Goal: Task Accomplishment & Management: Manage account settings

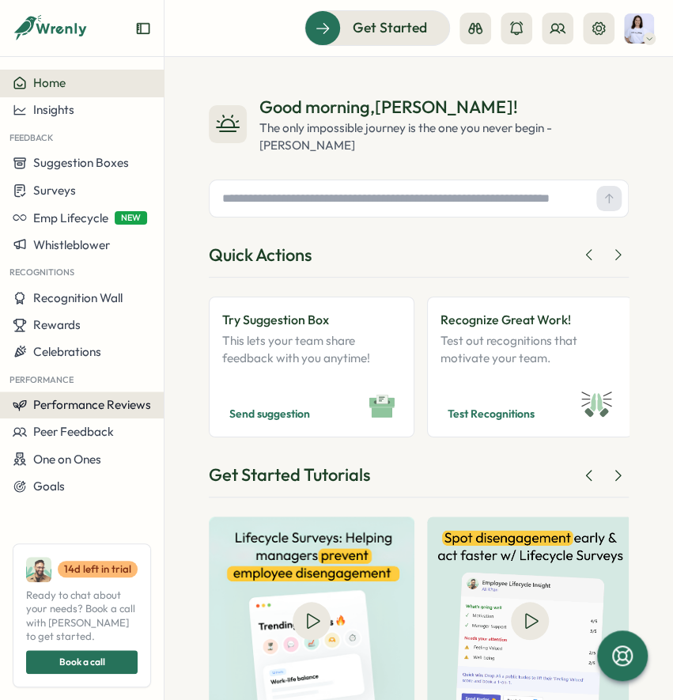
click at [63, 399] on span "Performance Reviews" at bounding box center [92, 404] width 118 height 15
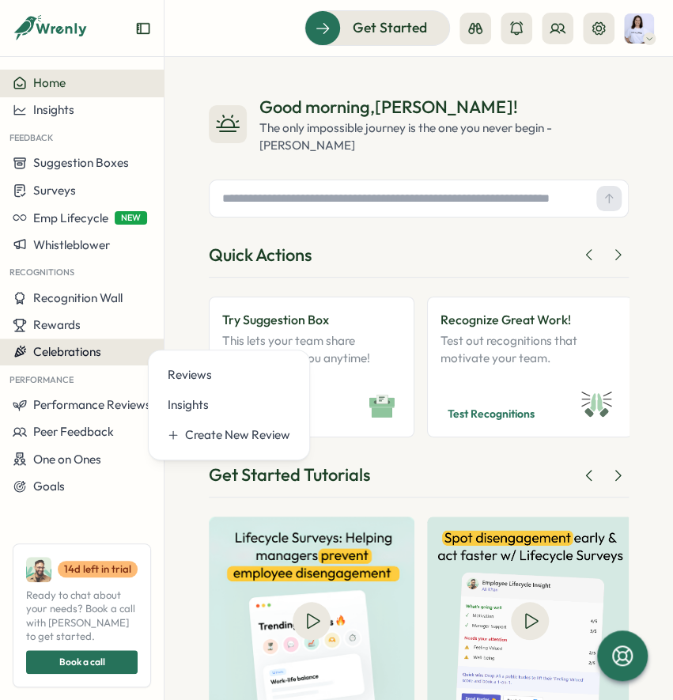
click at [47, 339] on button "Celebrations" at bounding box center [82, 352] width 164 height 27
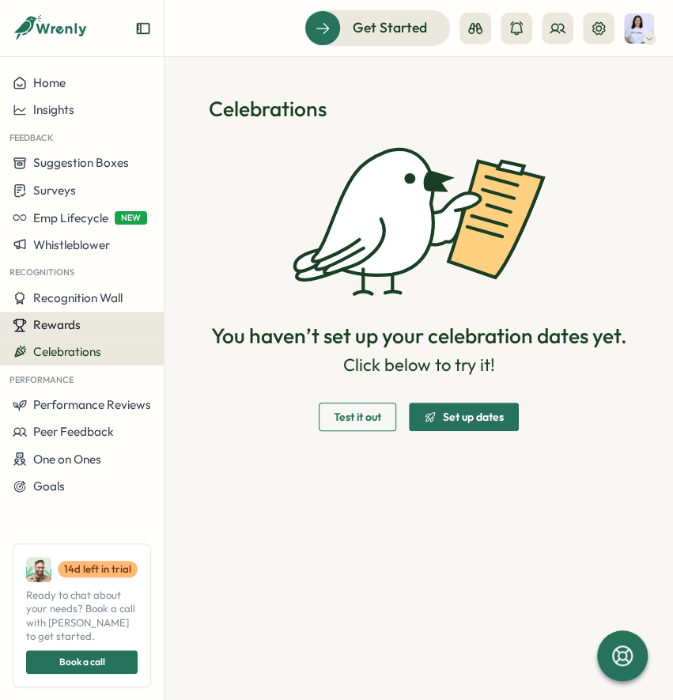
click at [58, 320] on span "Rewards" at bounding box center [56, 324] width 47 height 15
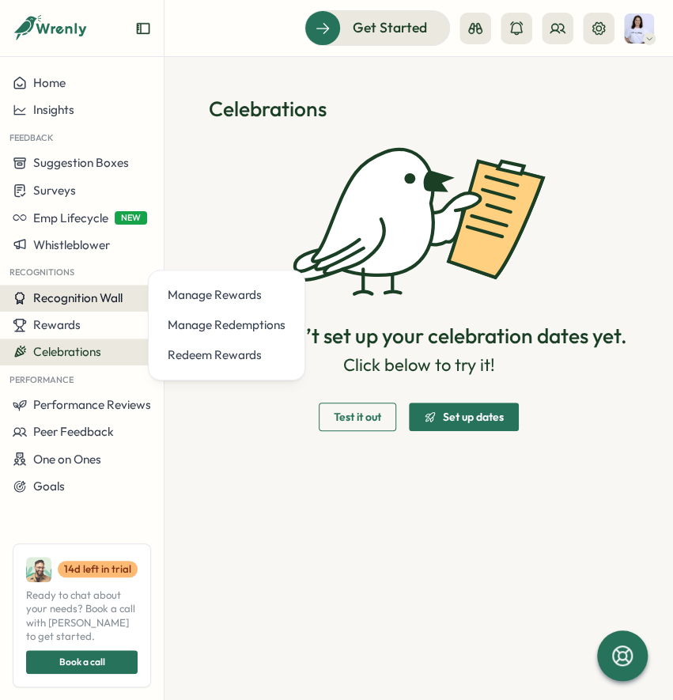
click at [55, 294] on span "Recognition Wall" at bounding box center [77, 297] width 89 height 15
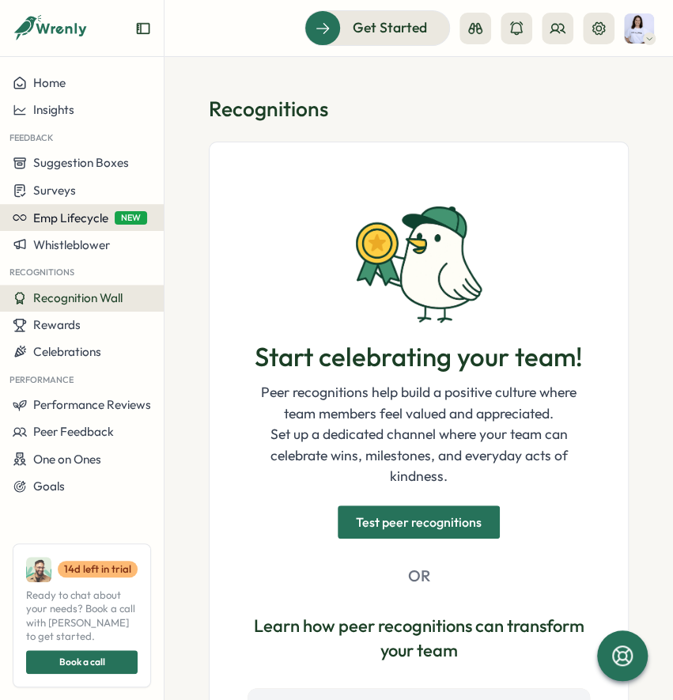
click at [60, 228] on button "Emp Lifecycle NEW" at bounding box center [82, 217] width 164 height 27
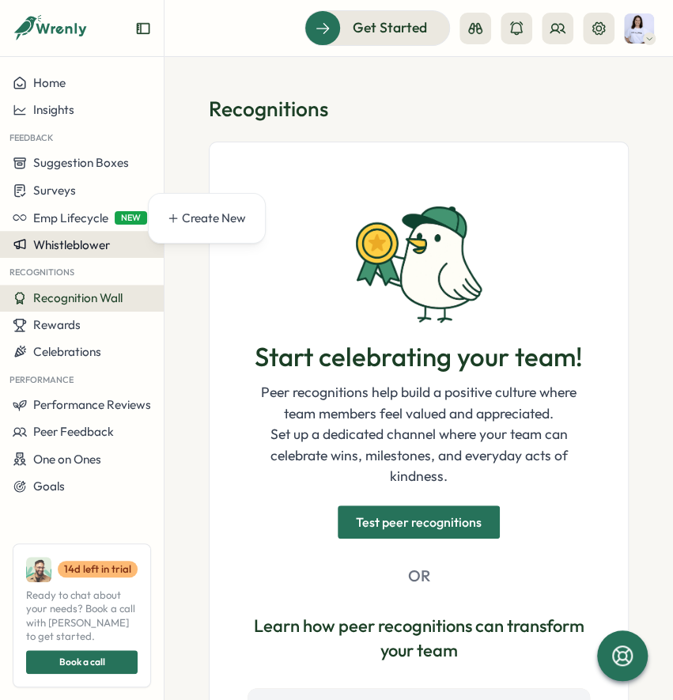
click at [74, 231] on button "Whistleblower" at bounding box center [82, 244] width 164 height 27
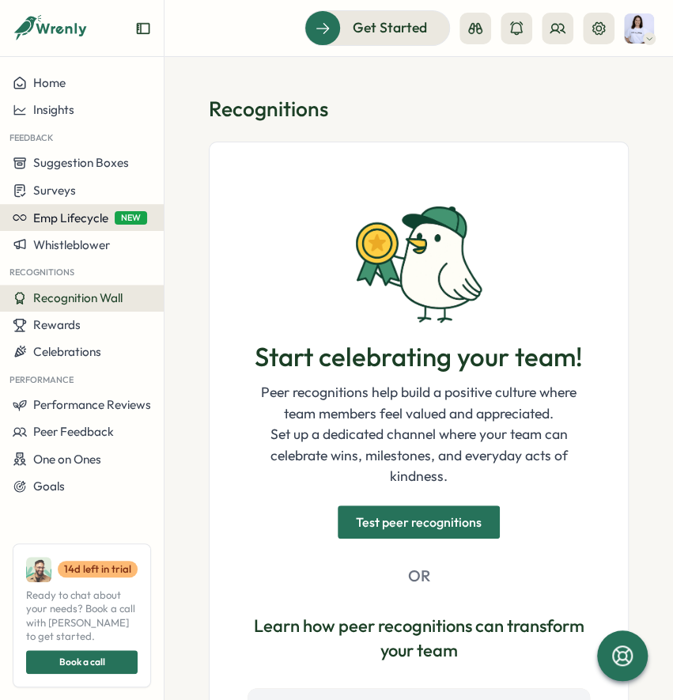
click at [74, 225] on button "Emp Lifecycle NEW" at bounding box center [82, 217] width 164 height 27
click at [212, 225] on div "Create New" at bounding box center [214, 218] width 64 height 17
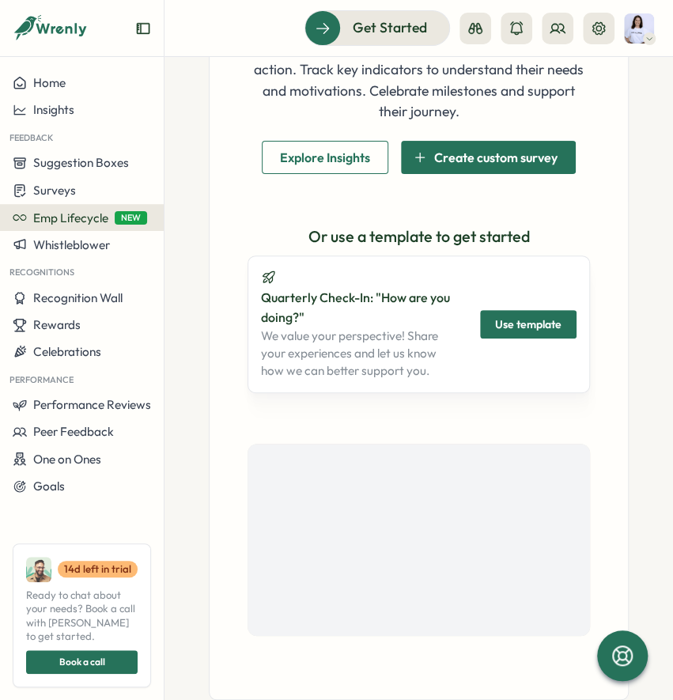
scroll to position [251, 0]
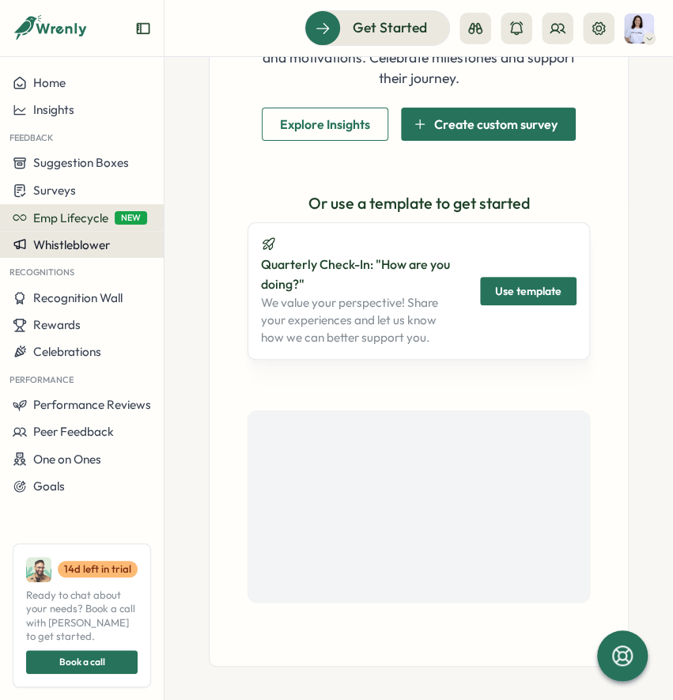
click at [101, 254] on button "Whistleblower" at bounding box center [82, 244] width 164 height 27
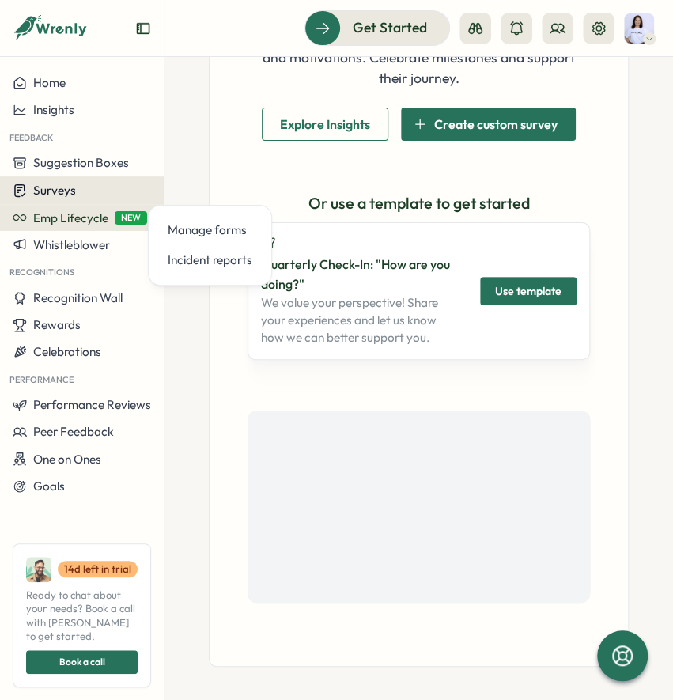
click at [74, 199] on button "Surveys" at bounding box center [82, 190] width 164 height 28
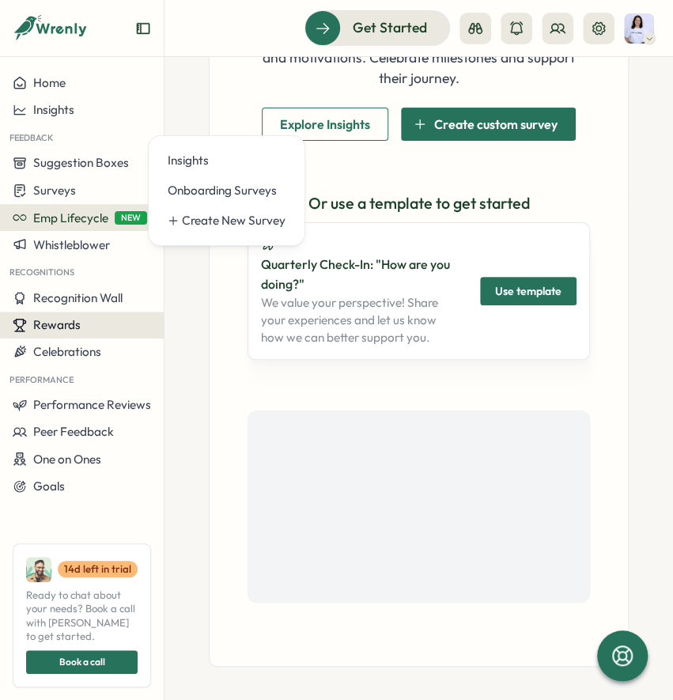
click at [70, 312] on button "Rewards" at bounding box center [82, 325] width 164 height 27
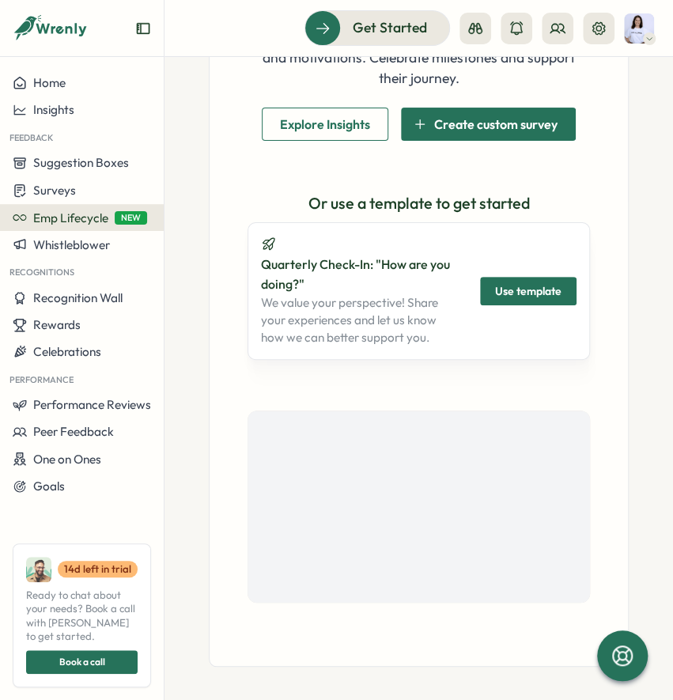
click at [63, 387] on div "Performance" at bounding box center [82, 378] width 164 height 26
click at [62, 401] on span "Performance Reviews" at bounding box center [92, 404] width 118 height 15
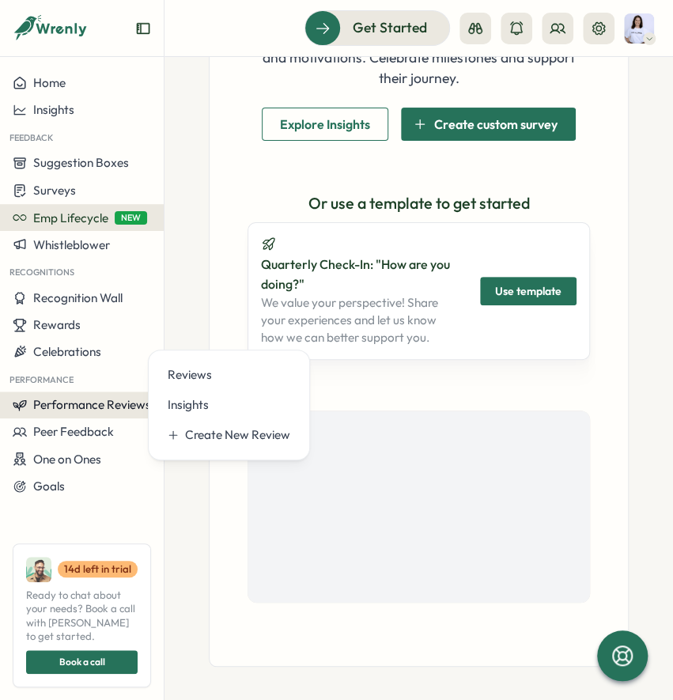
click at [13, 402] on icon at bounding box center [20, 405] width 14 height 14
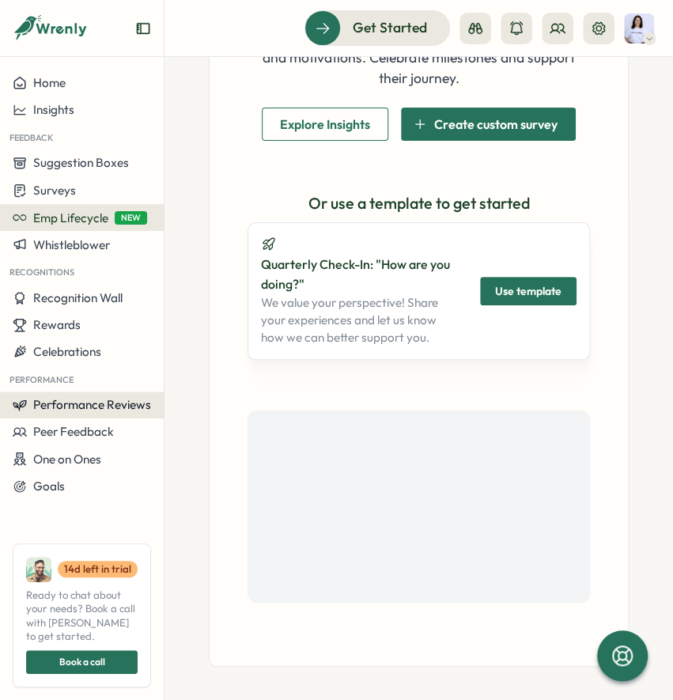
click at [13, 402] on icon at bounding box center [20, 405] width 14 height 14
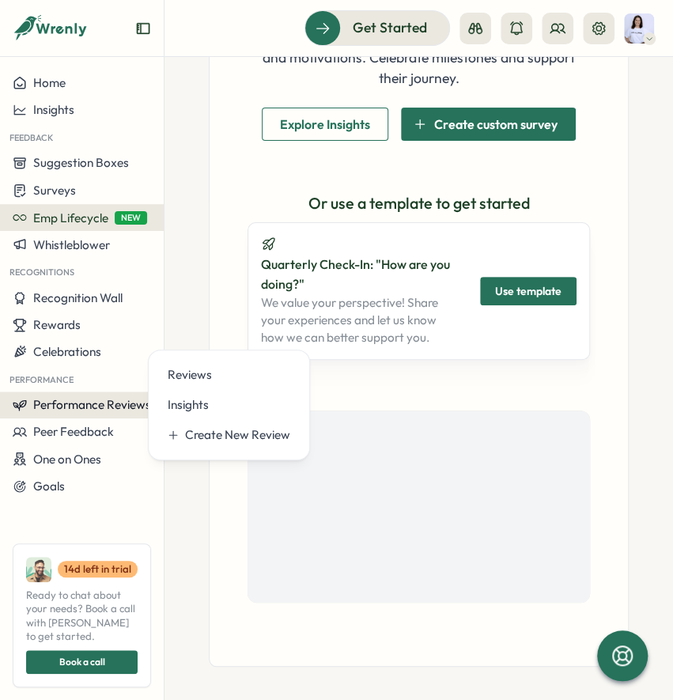
click at [13, 402] on icon at bounding box center [20, 405] width 14 height 14
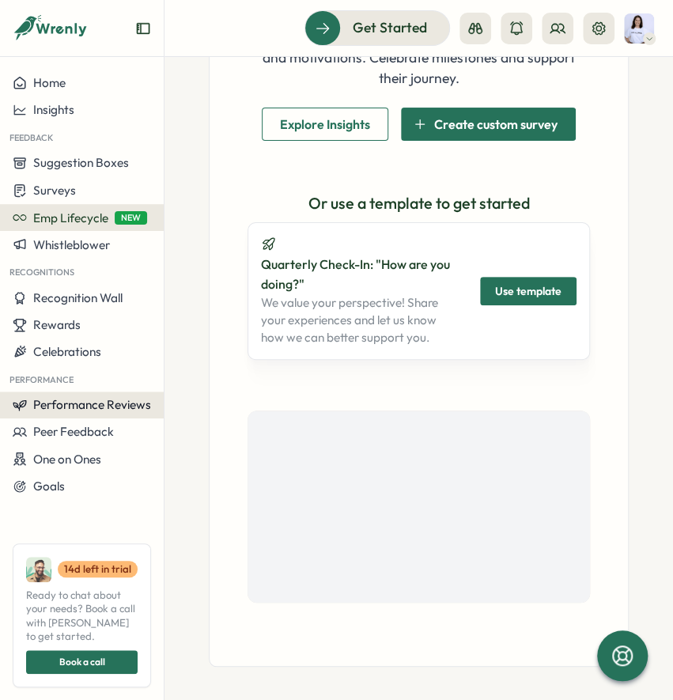
click at [13, 402] on icon at bounding box center [20, 405] width 14 height 14
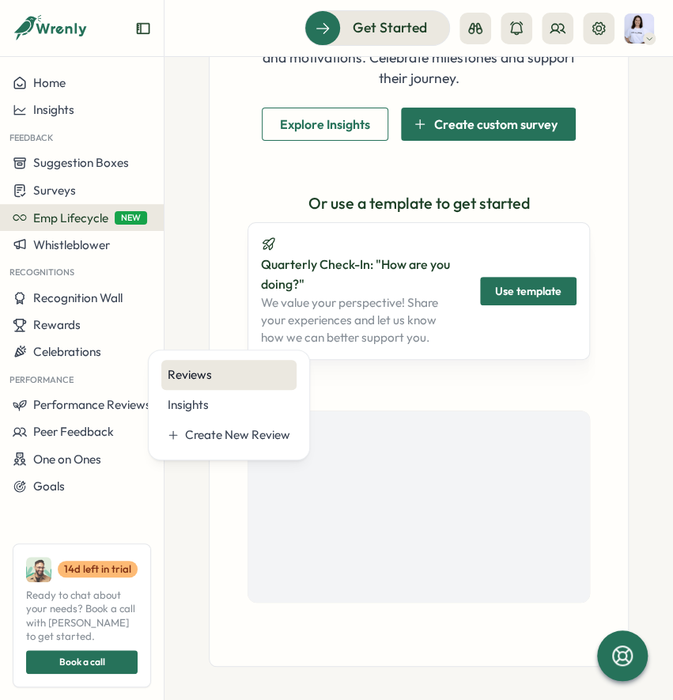
click at [233, 370] on div "Reviews" at bounding box center [229, 374] width 123 height 17
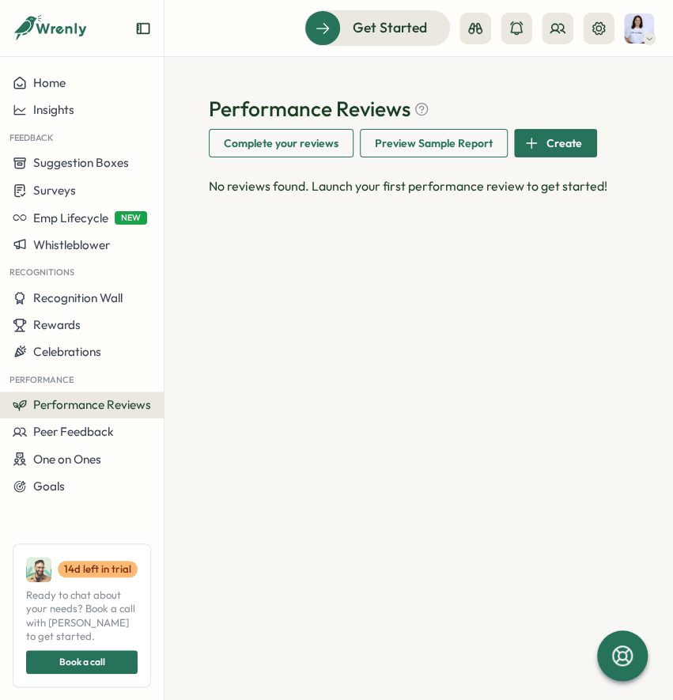
click at [404, 141] on span "Preview Sample Report" at bounding box center [434, 143] width 118 height 27
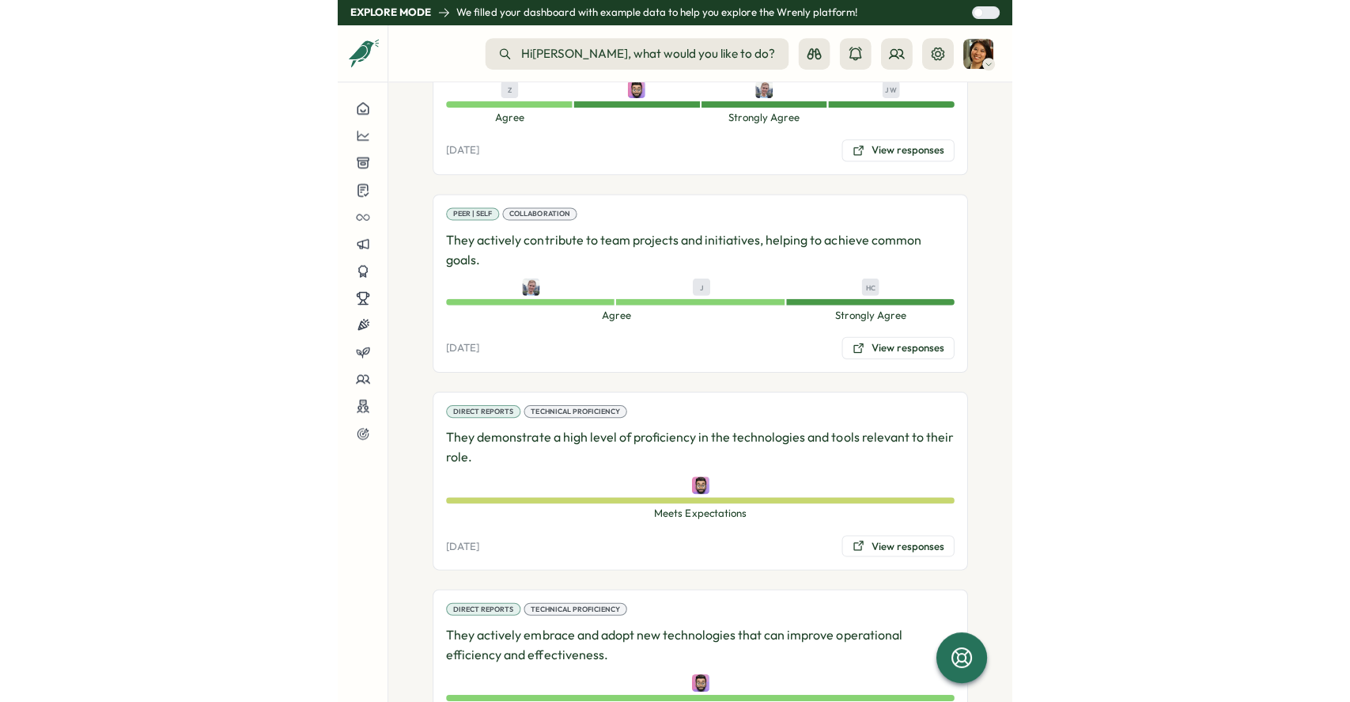
scroll to position [1310, 0]
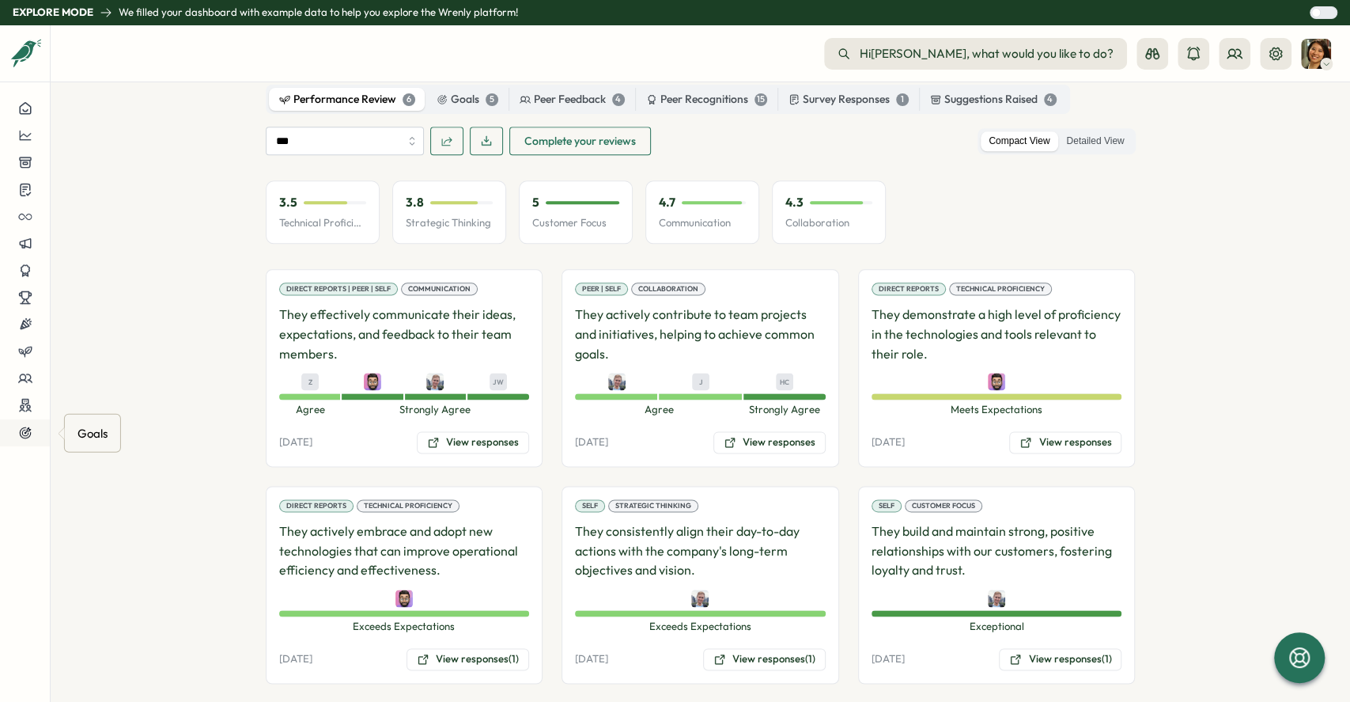
click at [20, 422] on button at bounding box center [25, 432] width 50 height 27
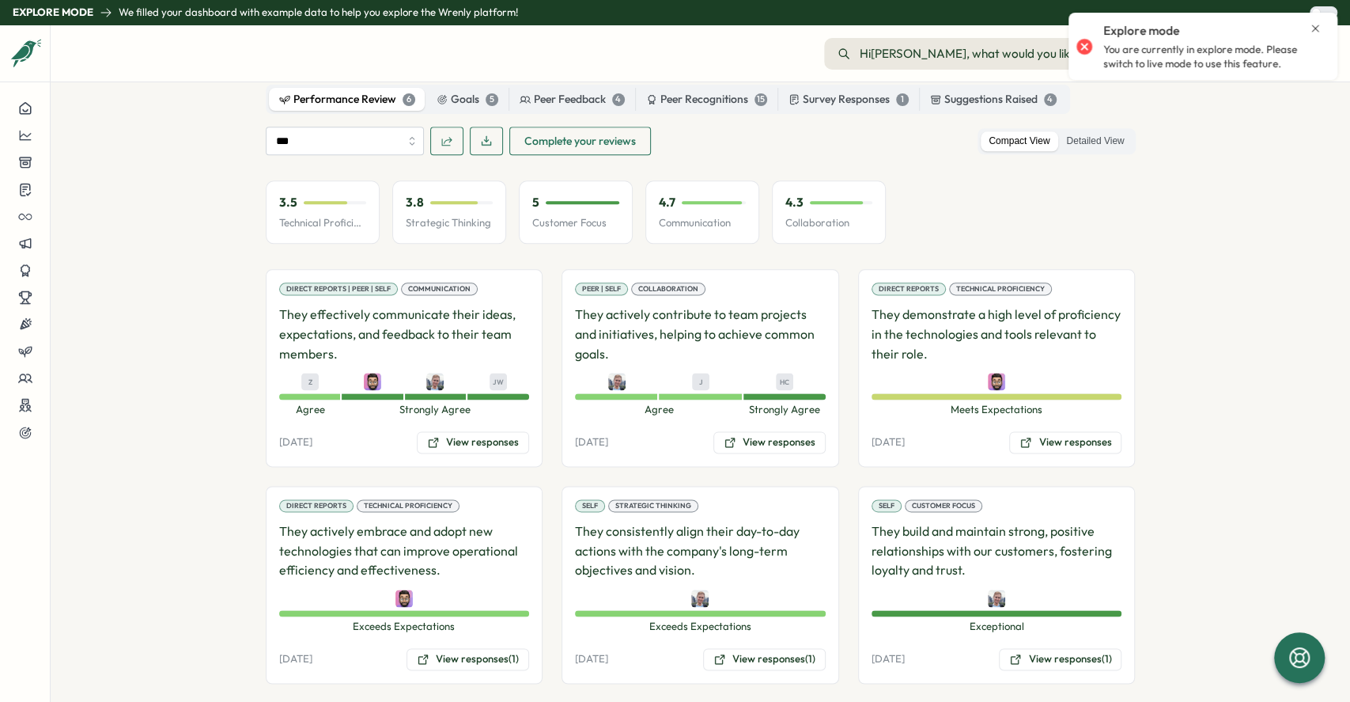
click at [159, 369] on section "[PERSON_NAME] employee Employee Information Title Senior Software Engineer Work…" at bounding box center [701, 391] width 1300 height 619
click at [29, 437] on icon at bounding box center [25, 433] width 14 height 14
click at [27, 437] on icon at bounding box center [25, 433] width 14 height 14
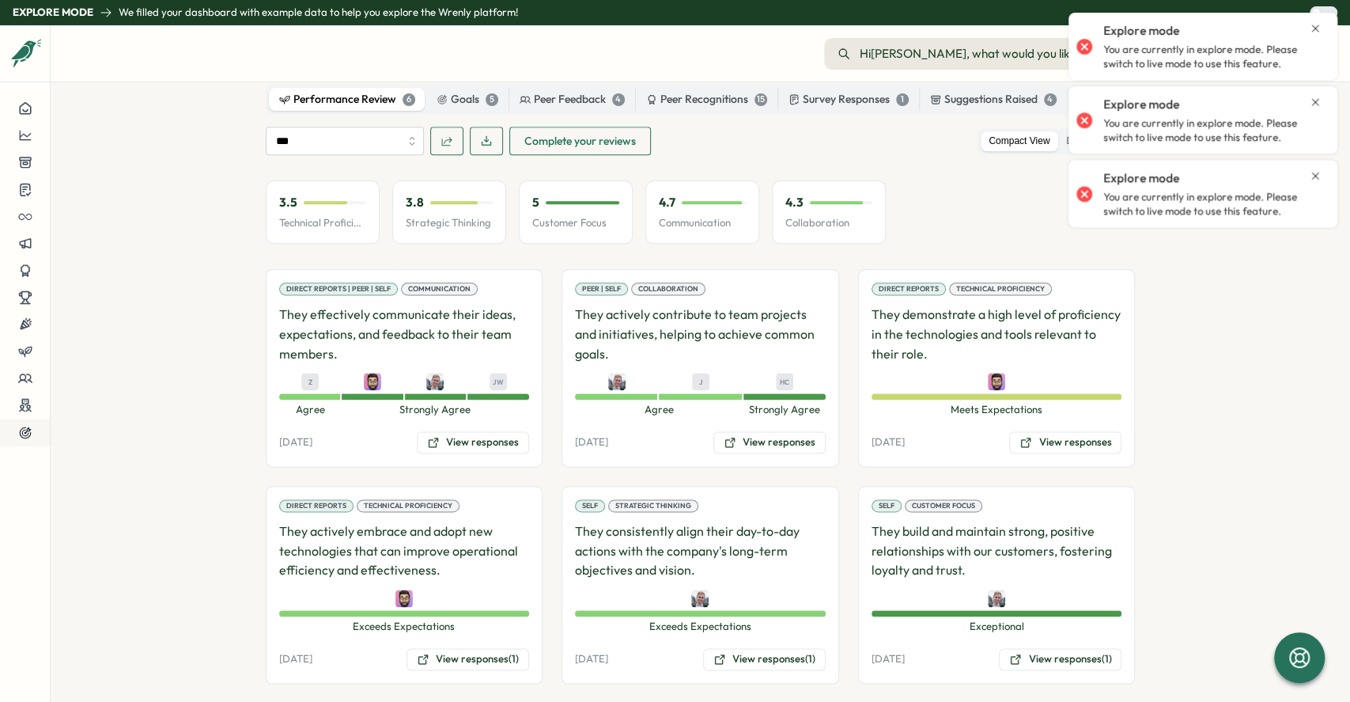
click at [27, 437] on icon at bounding box center [25, 433] width 14 height 14
drag, startPoint x: 27, startPoint y: 437, endPoint x: 21, endPoint y: 444, distance: 9.0
click at [21, 444] on button at bounding box center [25, 432] width 50 height 27
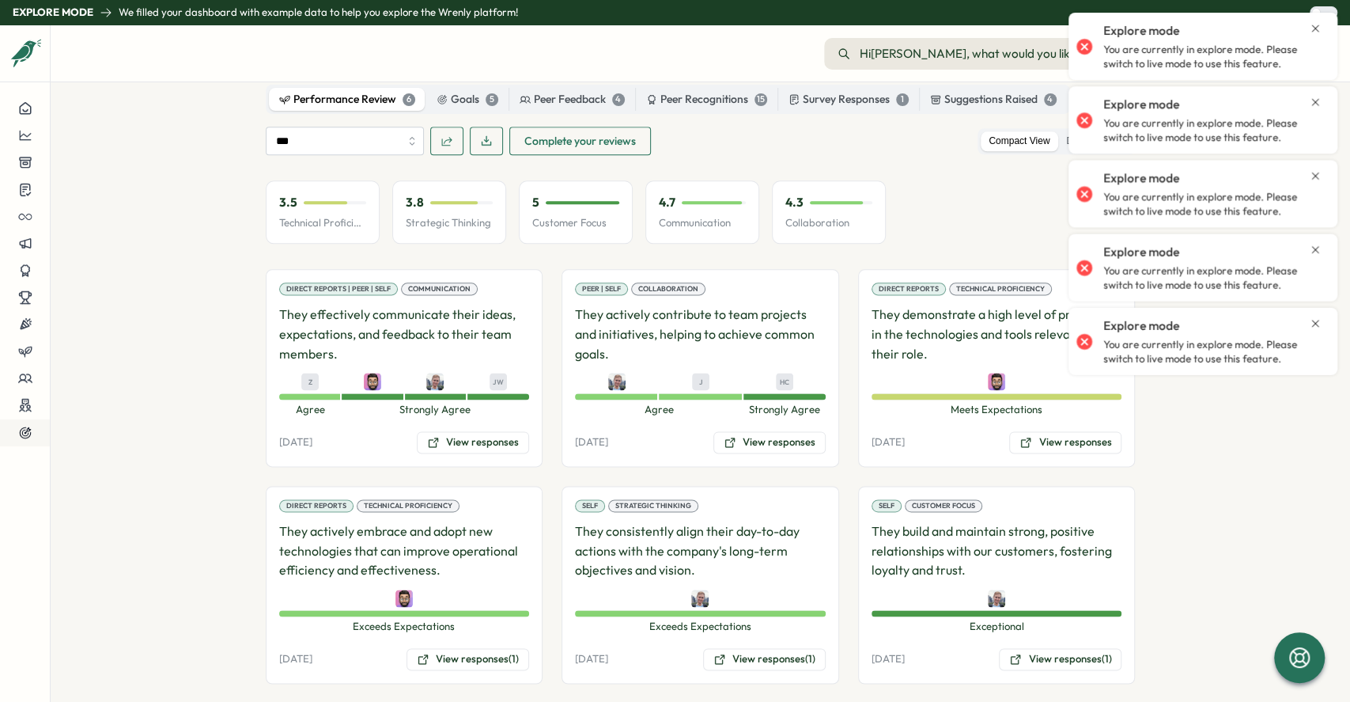
click at [21, 444] on button at bounding box center [25, 432] width 50 height 27
click at [672, 25] on div "Explore mode" at bounding box center [1213, 30] width 218 height 17
click at [672, 28] on div "Explore mode" at bounding box center [1213, 30] width 218 height 17
click at [672, 28] on div "Explore mode You are currently in explore mode. Please switch to live mode to u…" at bounding box center [1203, 46] width 253 height 55
click at [672, 28] on icon "Close notification" at bounding box center [1315, 28] width 13 height 13
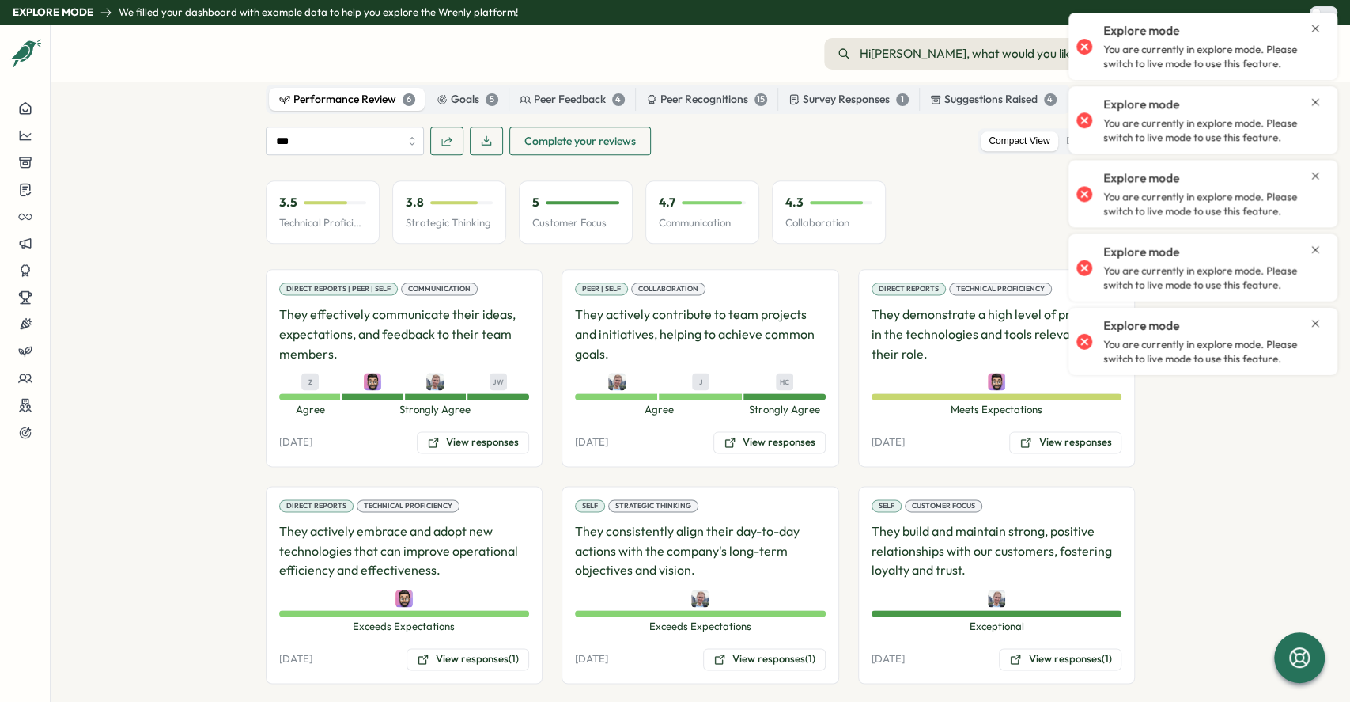
click at [672, 27] on icon "Close notification" at bounding box center [1315, 28] width 13 height 13
click at [672, 28] on icon "Close notification" at bounding box center [1315, 28] width 13 height 13
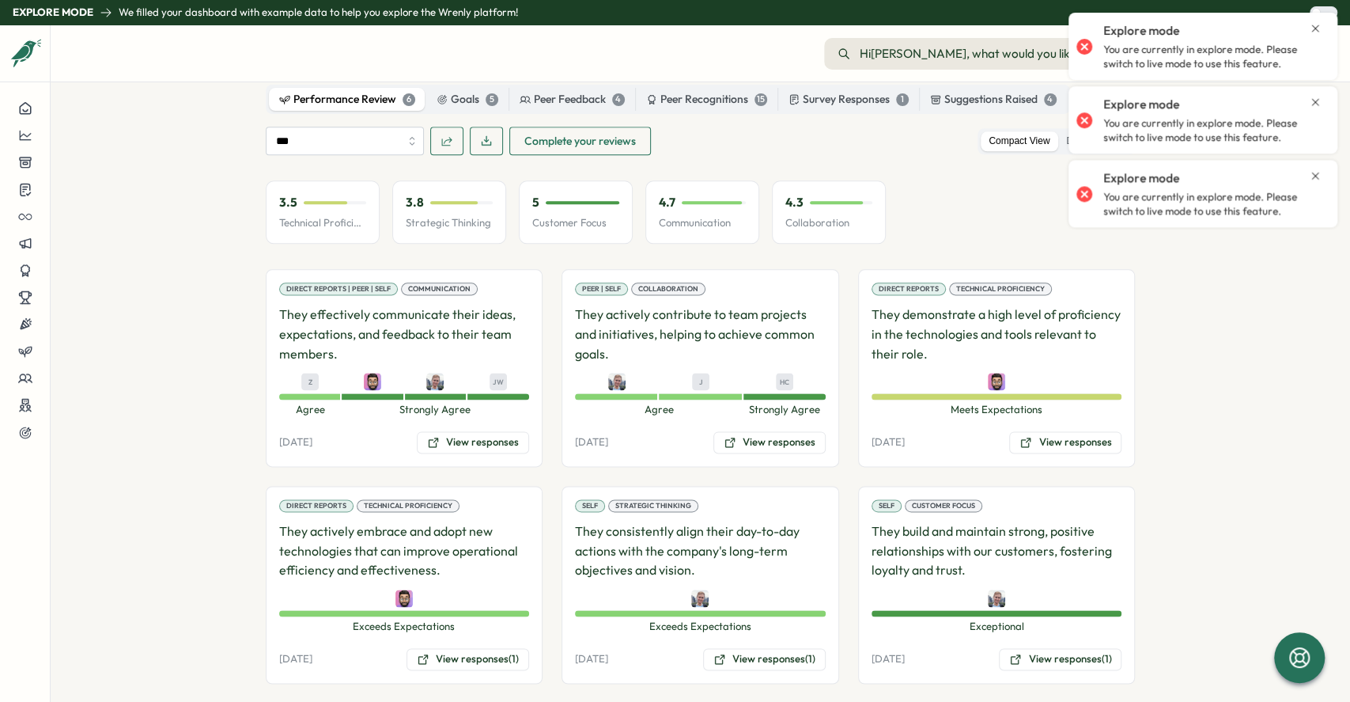
click at [672, 28] on icon "Close notification" at bounding box center [1315, 28] width 13 height 13
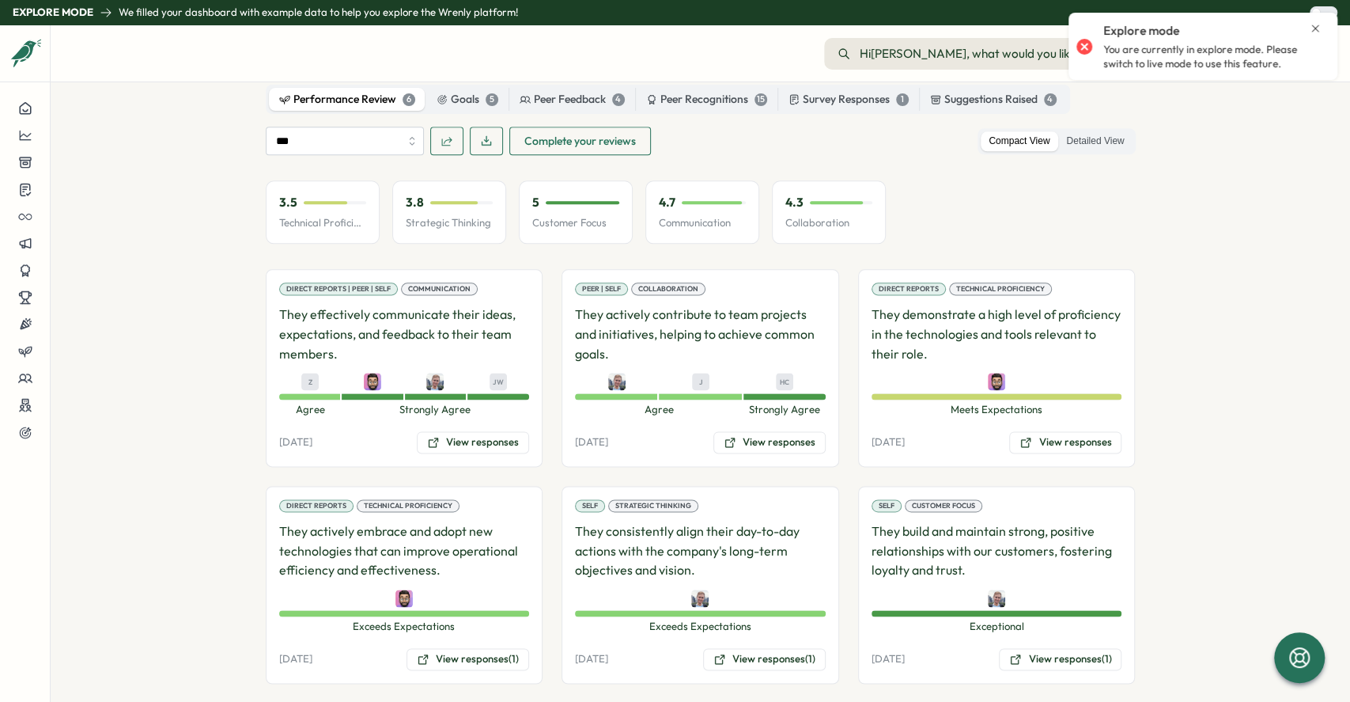
click at [672, 28] on icon "Close notification" at bounding box center [1315, 28] width 13 height 13
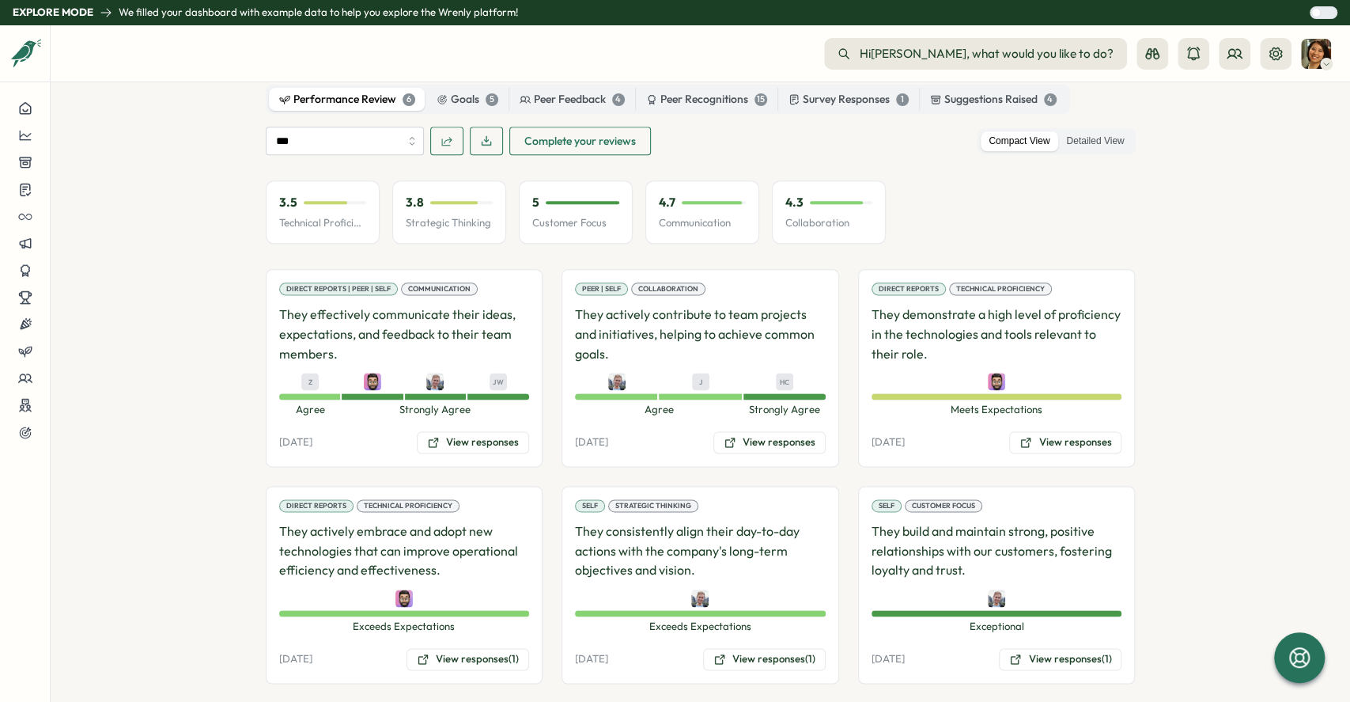
click at [672, 15] on div at bounding box center [1329, 12] width 16 height 11
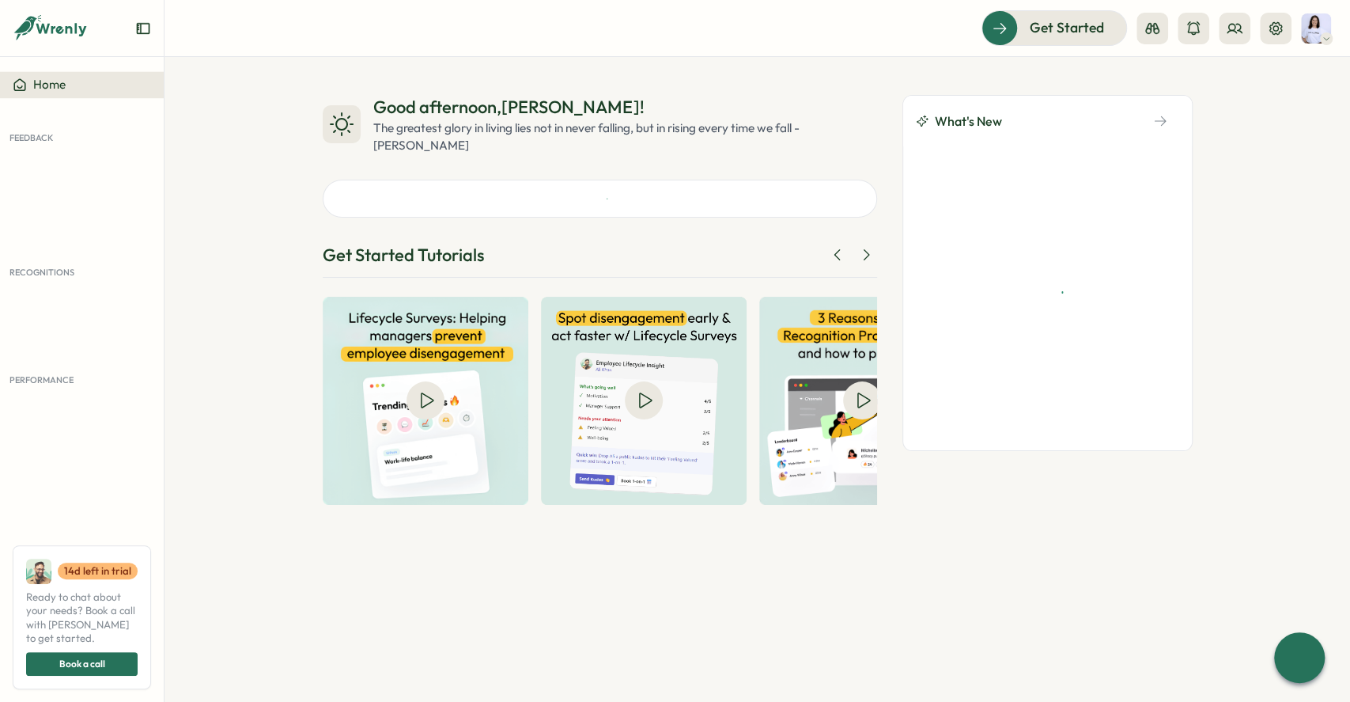
click at [672, 10] on div "Get Started" at bounding box center [1157, 27] width 350 height 35
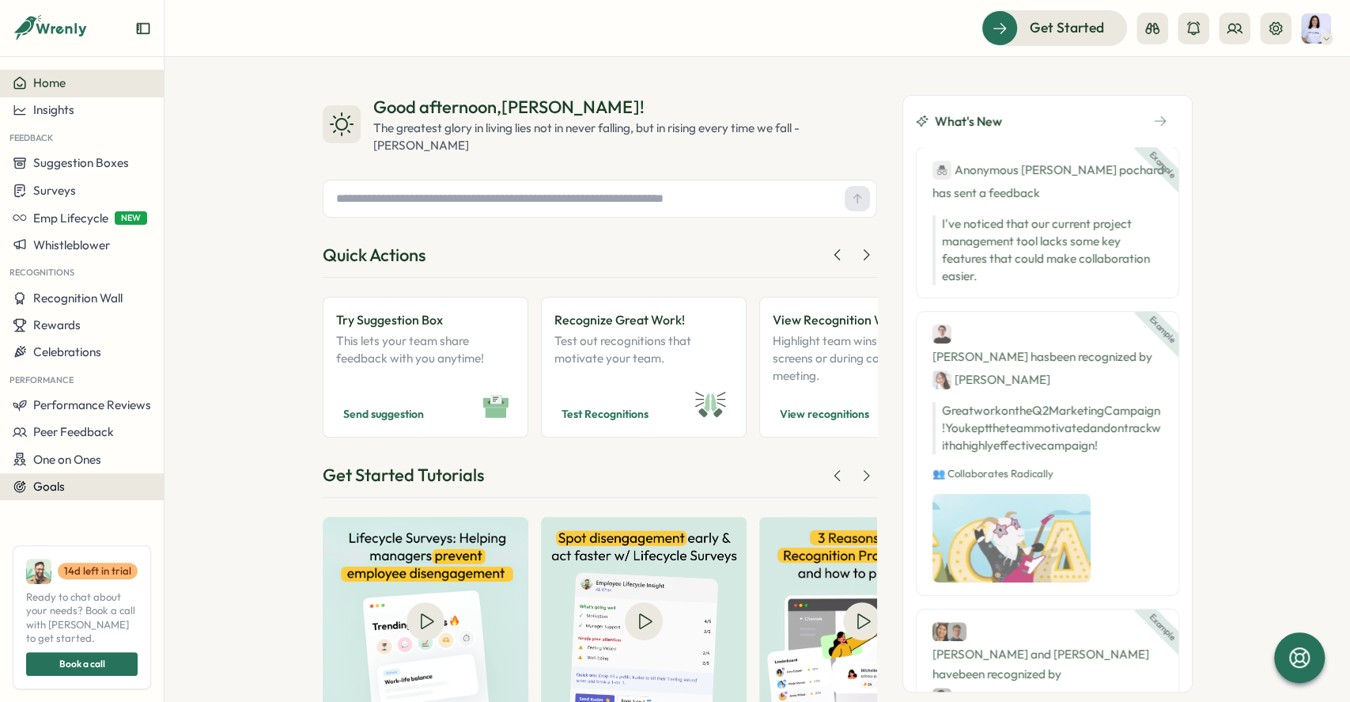
click at [40, 499] on button "Goals" at bounding box center [82, 486] width 164 height 27
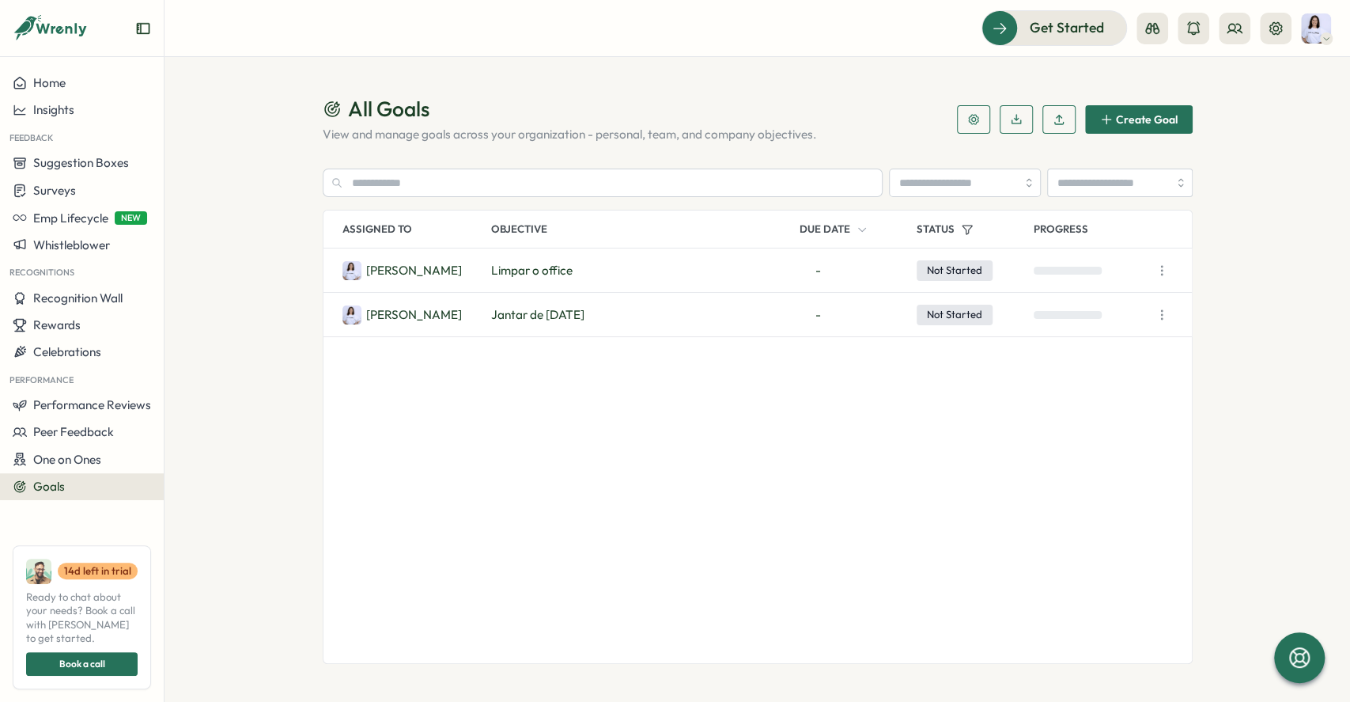
click at [672, 260] on div "[PERSON_NAME] o office - Not Started" at bounding box center [758, 270] width 869 height 44
click at [523, 269] on span "Limpar o office" at bounding box center [531, 270] width 81 height 17
click at [672, 268] on span "Not Started" at bounding box center [955, 270] width 76 height 21
click at [372, 262] on p "[PERSON_NAME]" at bounding box center [414, 270] width 96 height 17
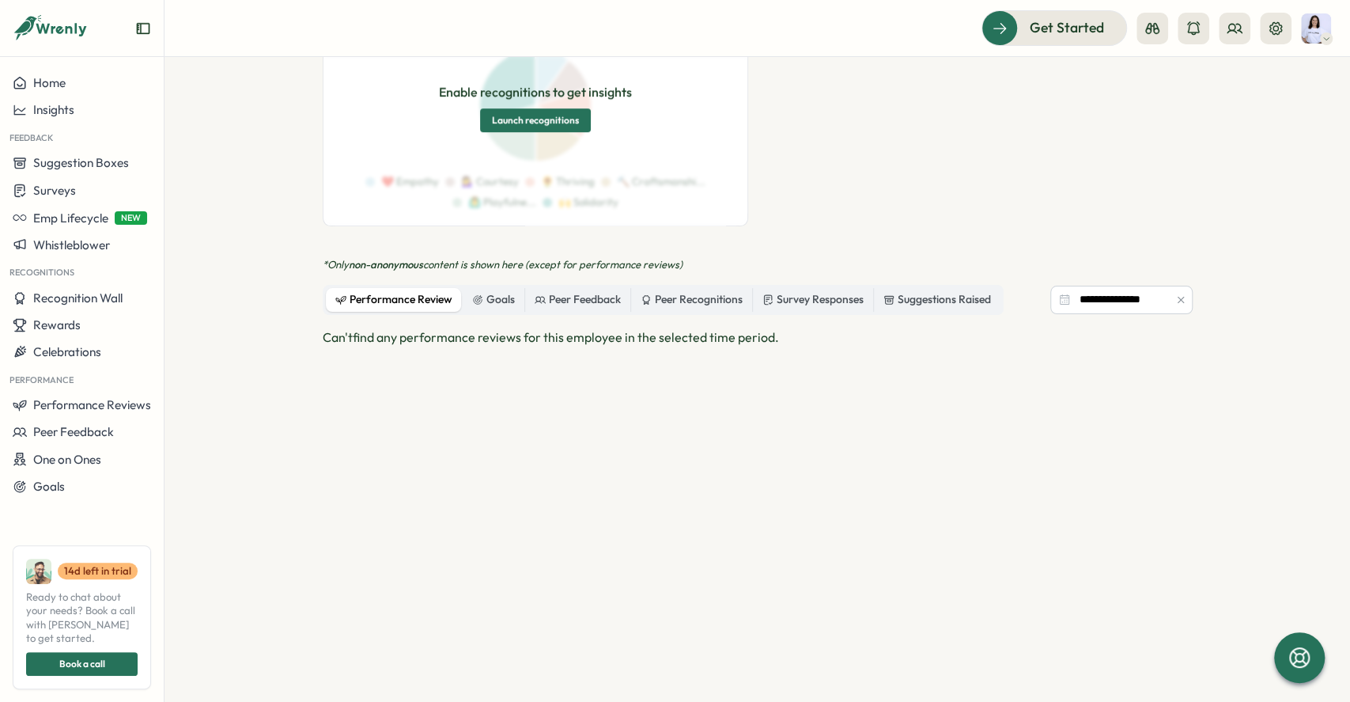
scroll to position [576, 0]
click at [477, 293] on icon at bounding box center [477, 298] width 11 height 11
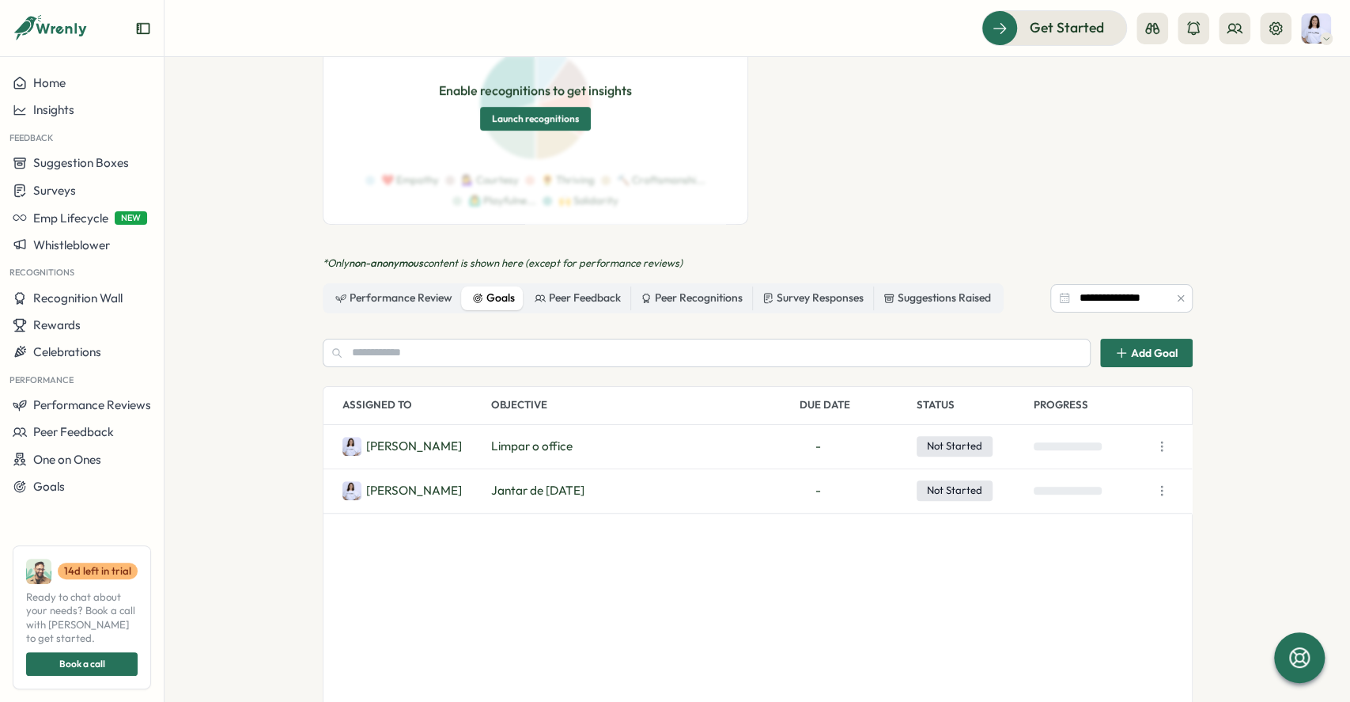
drag, startPoint x: 1104, startPoint y: 430, endPoint x: 1152, endPoint y: 427, distance: 47.5
click at [672, 442] on div at bounding box center [1089, 446] width 111 height 8
click at [672, 438] on icon "button" at bounding box center [1162, 446] width 16 height 16
click at [672, 429] on button "Edit" at bounding box center [1086, 431] width 101 height 27
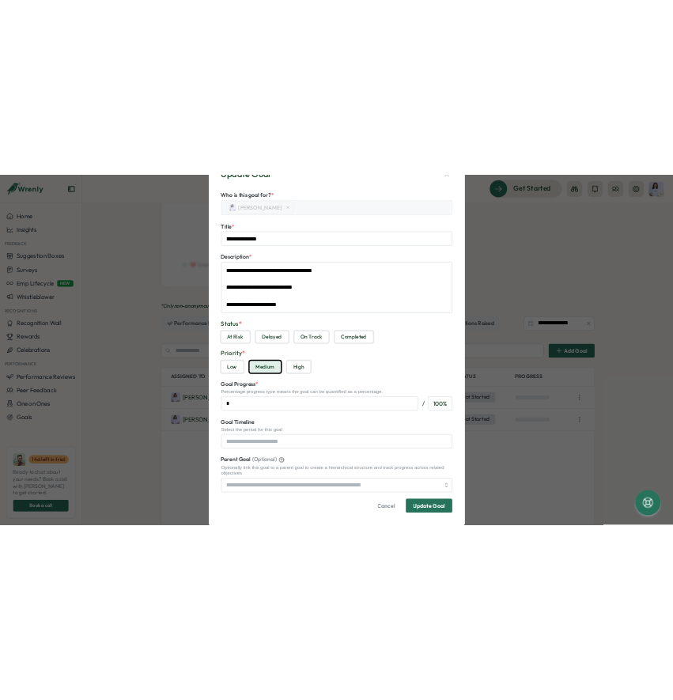
scroll to position [101, 0]
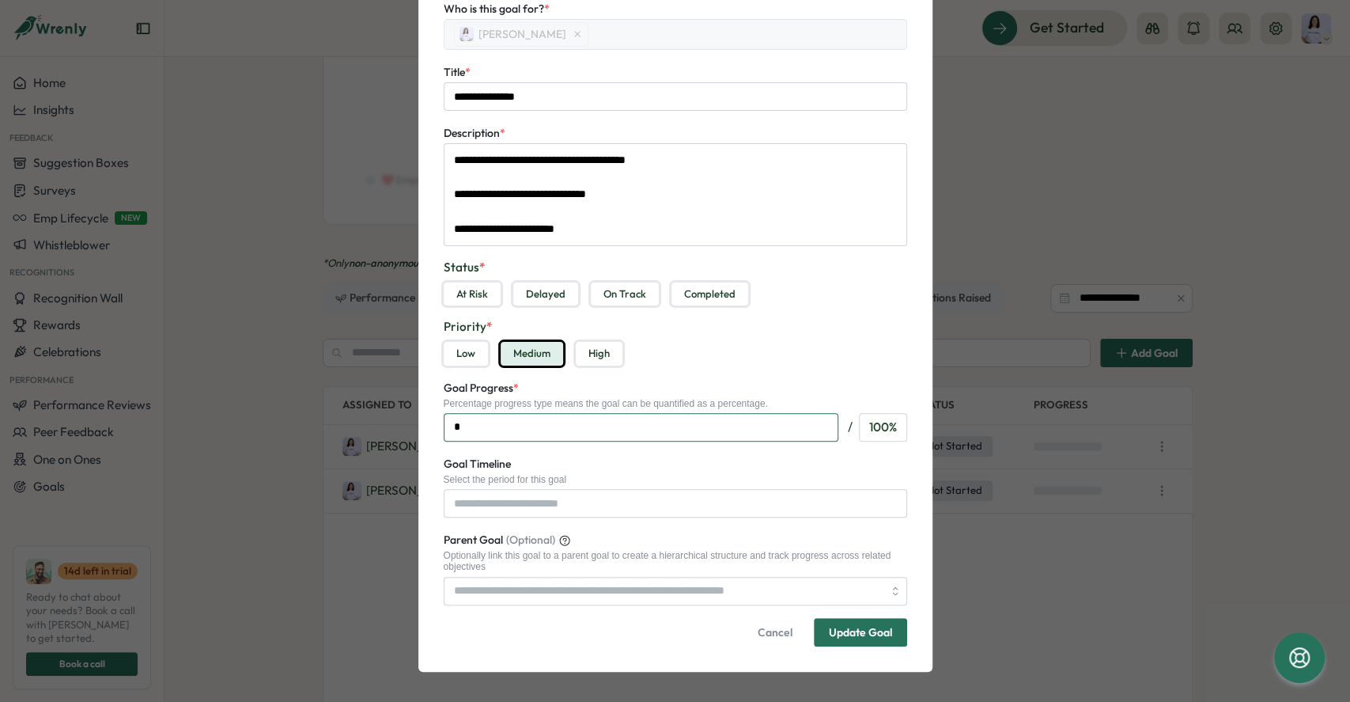
click at [657, 421] on input "*" at bounding box center [641, 427] width 395 height 28
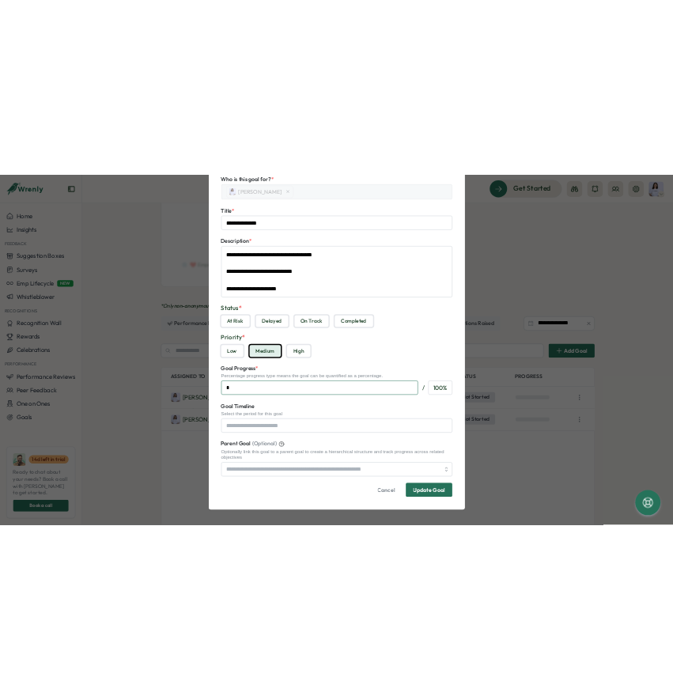
scroll to position [595, 0]
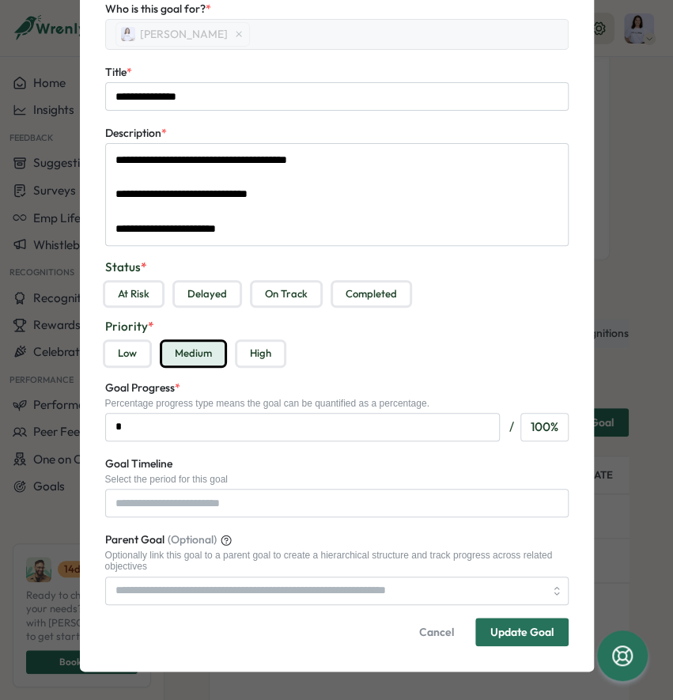
type textarea "*"
